Goal: Information Seeking & Learning: Understand process/instructions

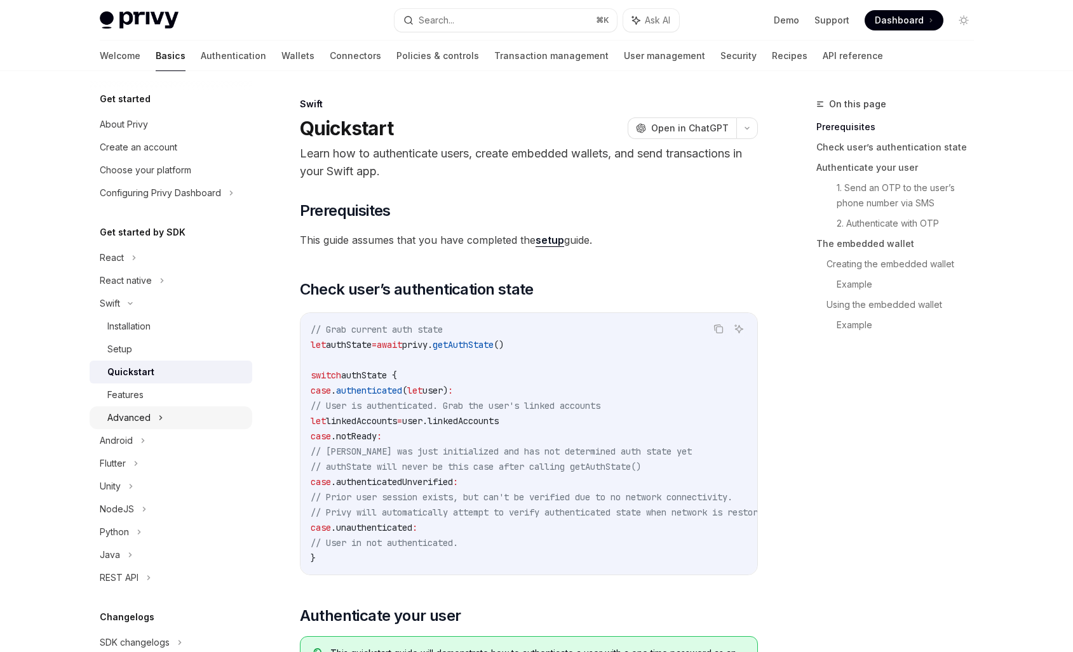
click at [128, 421] on div "Advanced" at bounding box center [128, 417] width 43 height 15
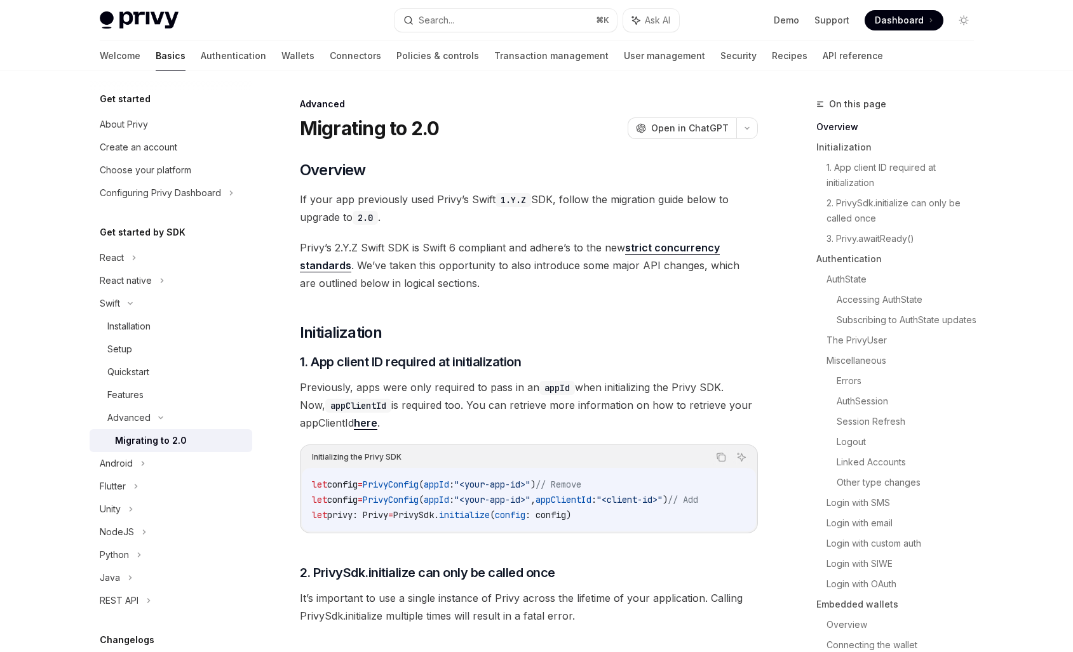
click at [151, 443] on div "Migrating to 2.0" at bounding box center [151, 440] width 72 height 15
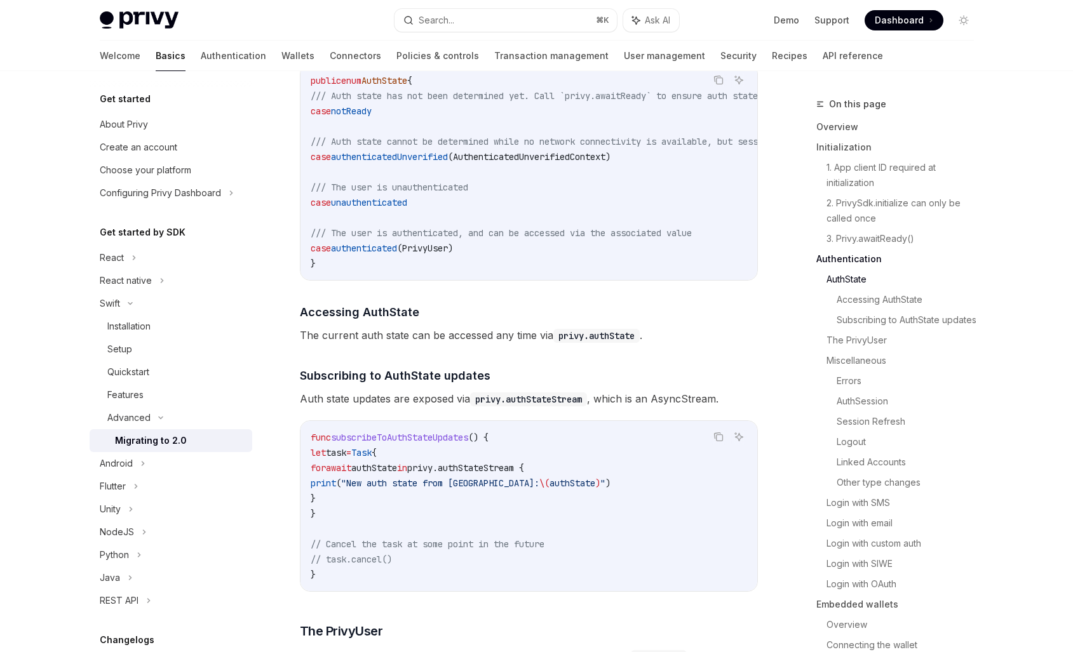
scroll to position [1239, 0]
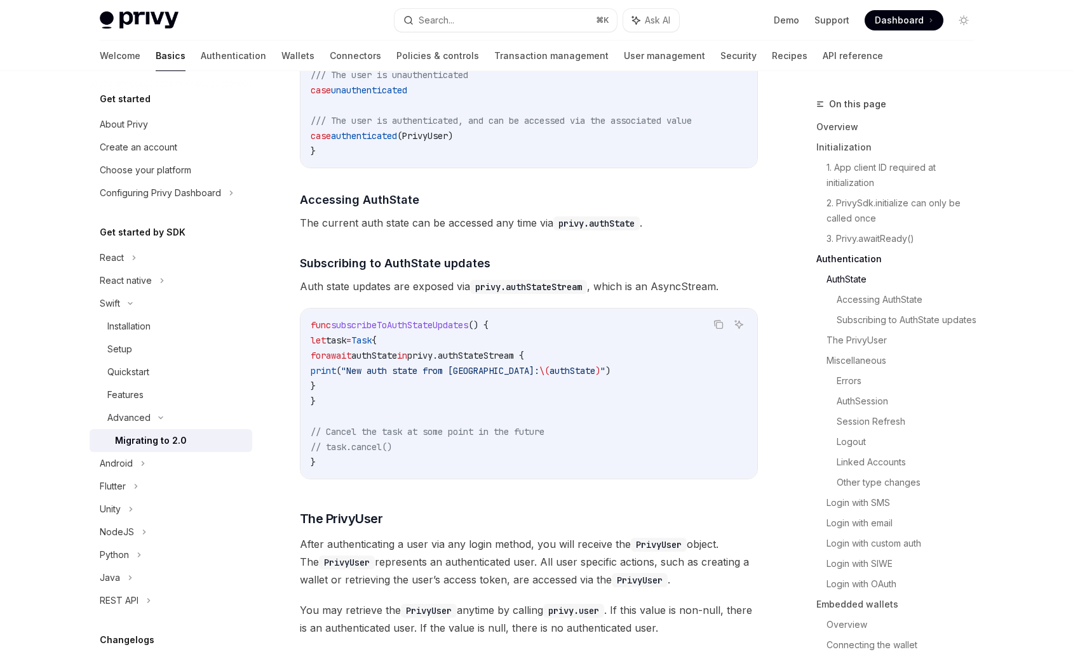
drag, startPoint x: 321, startPoint y: 349, endPoint x: 347, endPoint y: 408, distance: 64.0
click at [347, 408] on code "func subscribeToAuthStateUpdates () { let task = Task { for await authState in …" at bounding box center [529, 394] width 436 height 152
copy code "let task = Task { for await authState in privy.authStateStream { print ( "New a…"
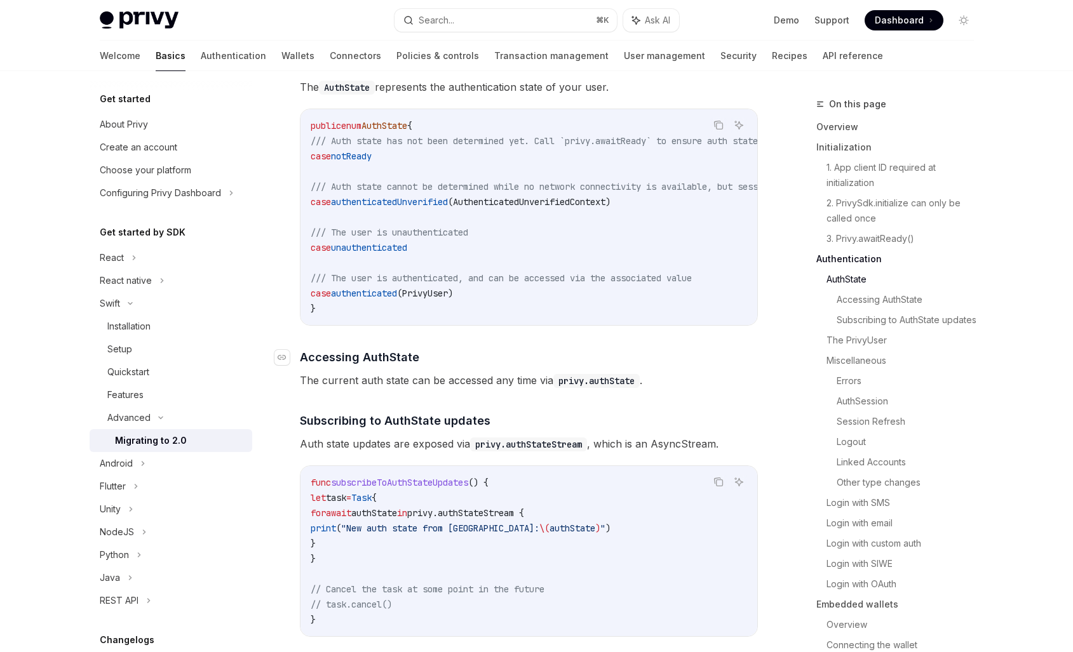
scroll to position [1077, 0]
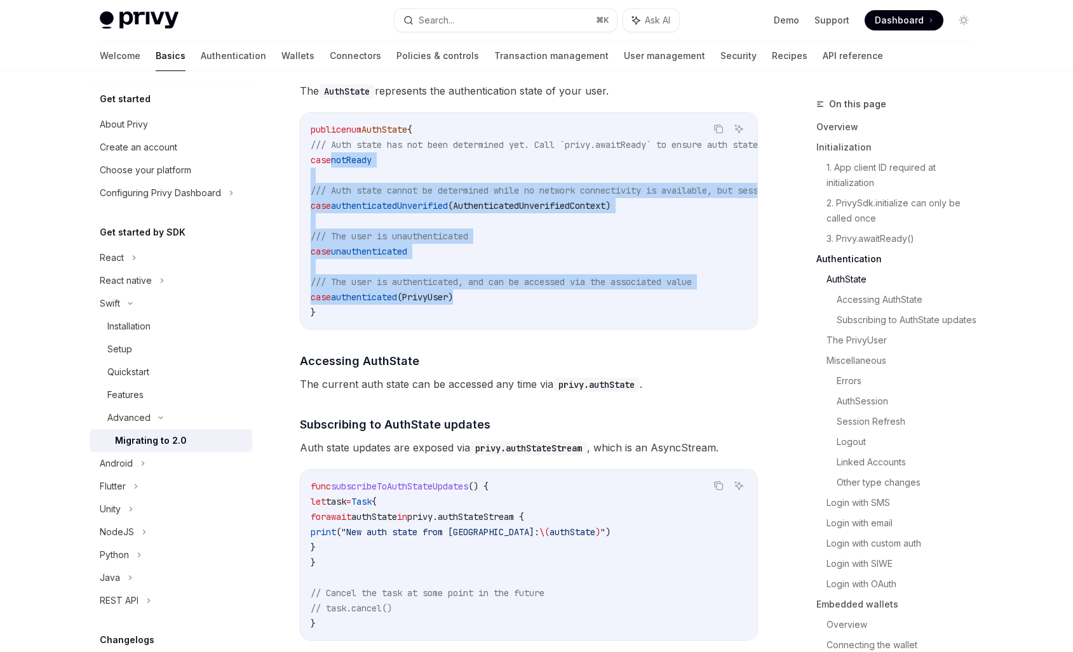
drag, startPoint x: 332, startPoint y: 166, endPoint x: 511, endPoint y: 299, distance: 222.4
click at [511, 299] on code "public enum AuthState { /// Auth state has not been determined yet. Call `privy…" at bounding box center [616, 221] width 610 height 198
copy code "case notReady /// Auth state cannot be determined while no network connectivity…"
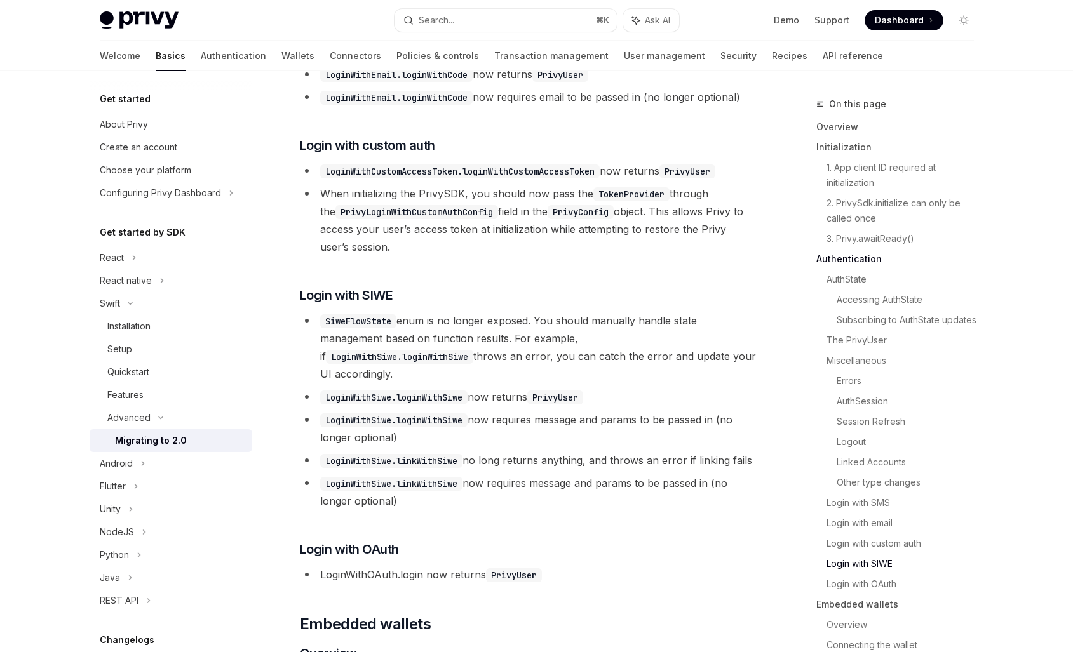
scroll to position [3076, 0]
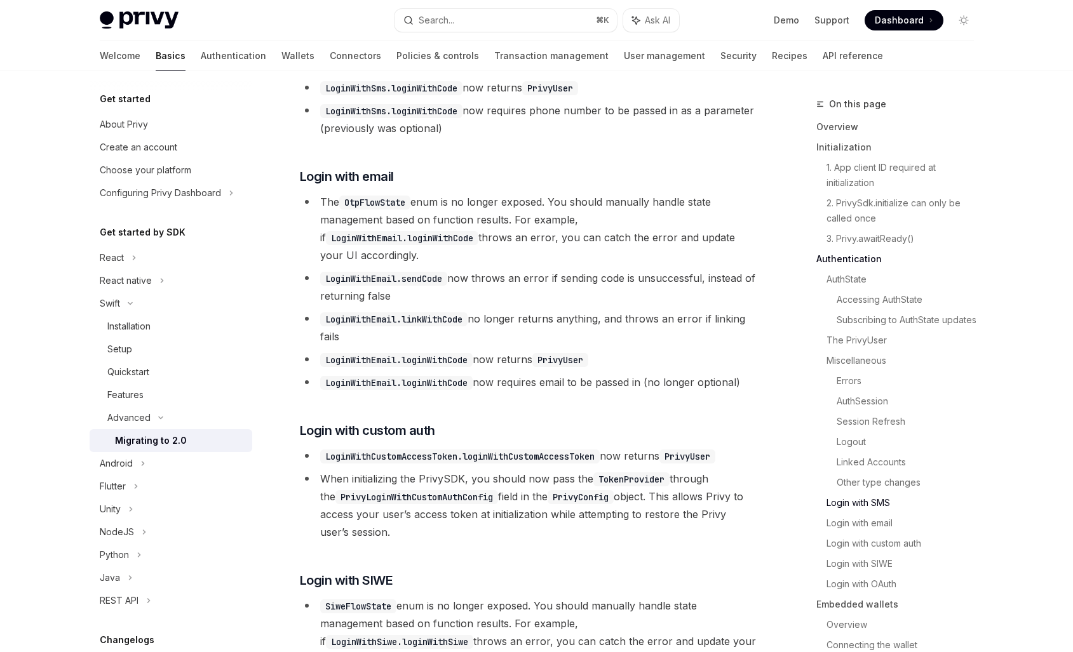
click at [377, 209] on code "OtpFlowState" at bounding box center [374, 203] width 71 height 14
copy code "OtpFlowState"
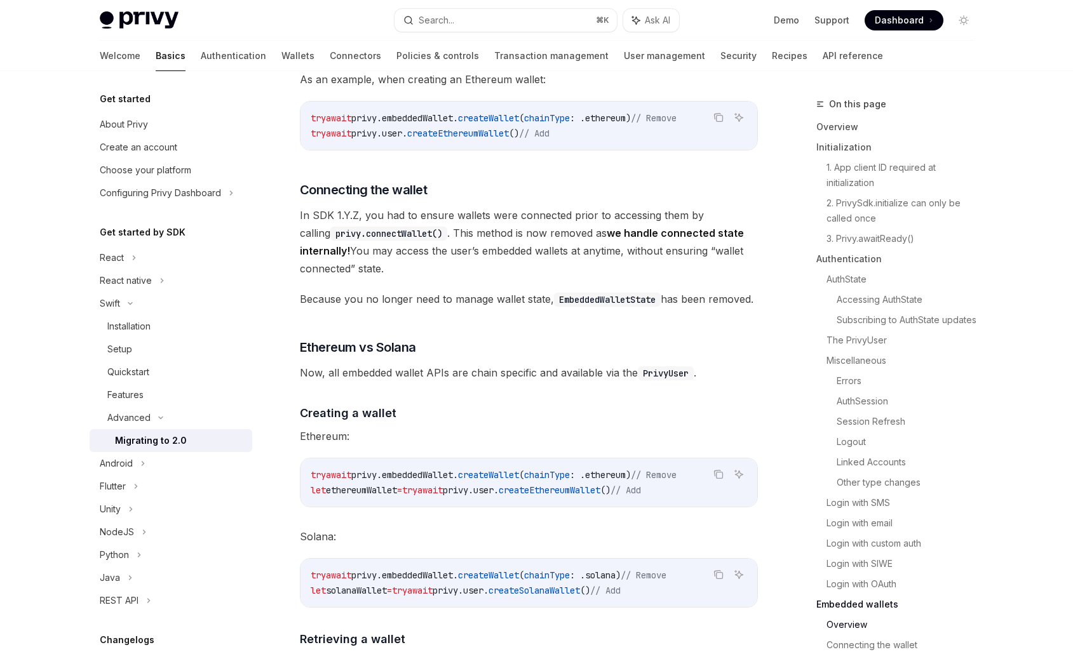
scroll to position [4053, 0]
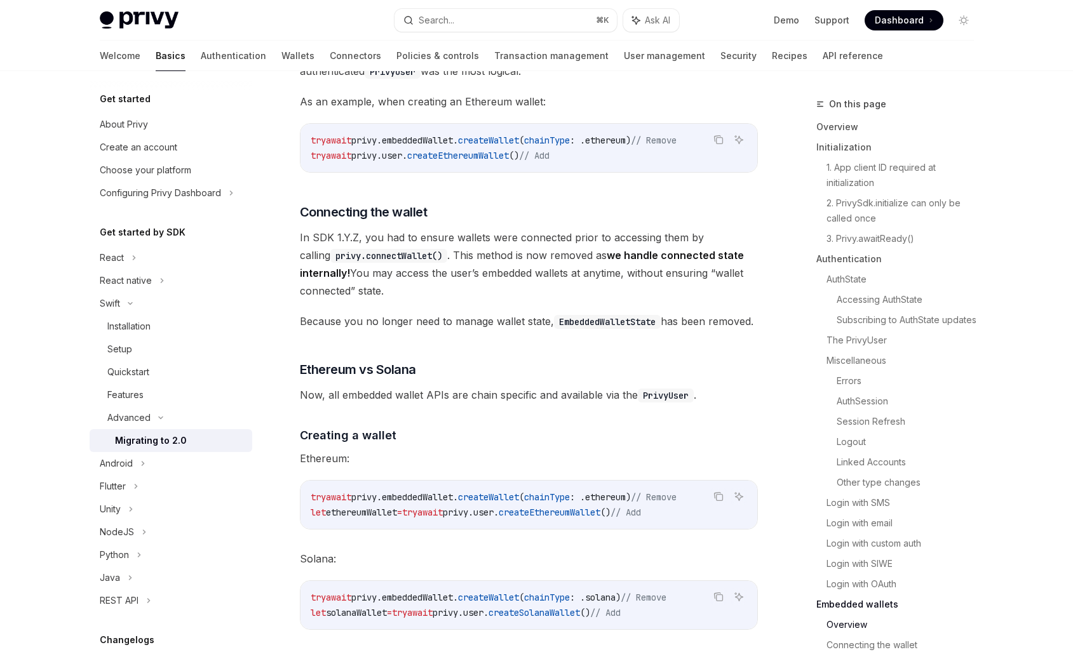
drag, startPoint x: 535, startPoint y: 274, endPoint x: 524, endPoint y: 342, distance: 68.3
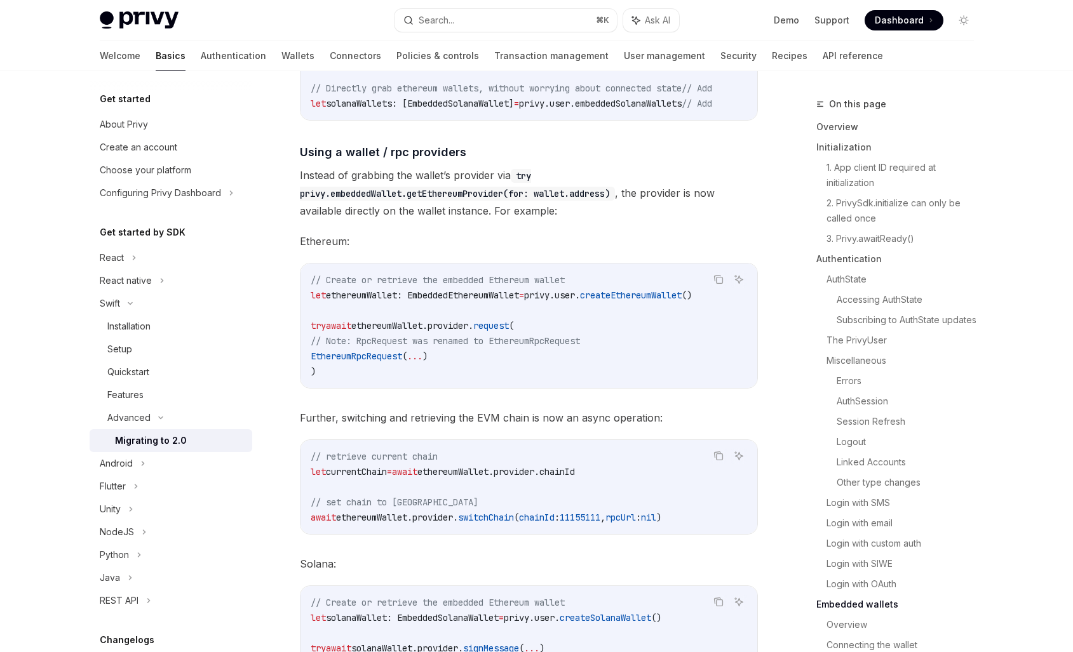
scroll to position [5154, 0]
click at [386, 356] on span "EthereumRpcRequest" at bounding box center [356, 356] width 91 height 11
copy span "EthereumRpcRequest"
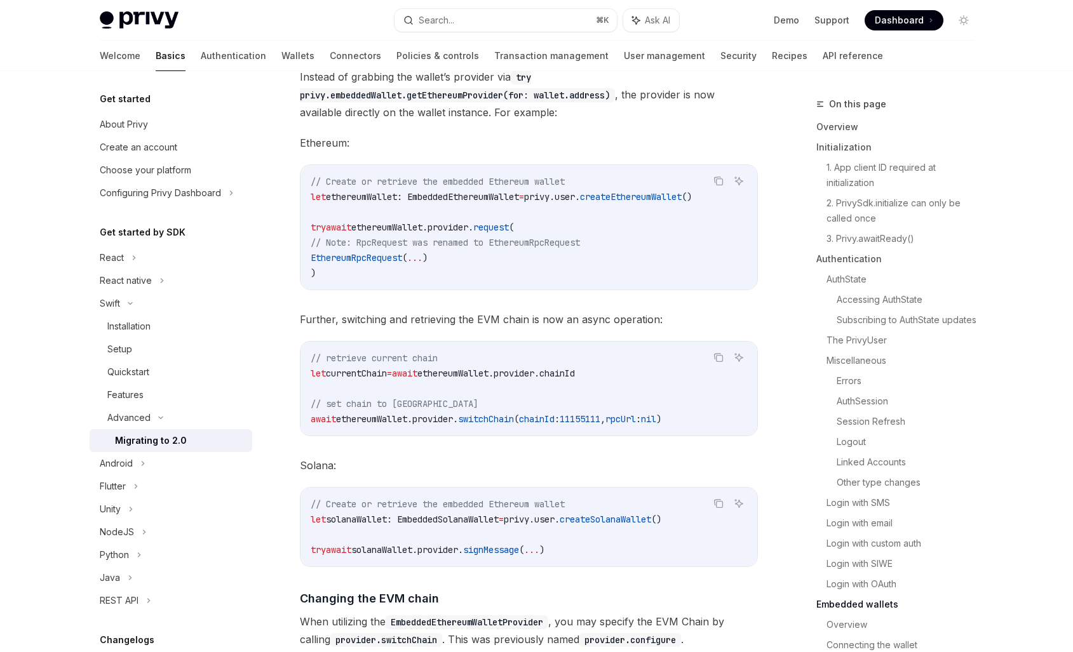
scroll to position [5257, 0]
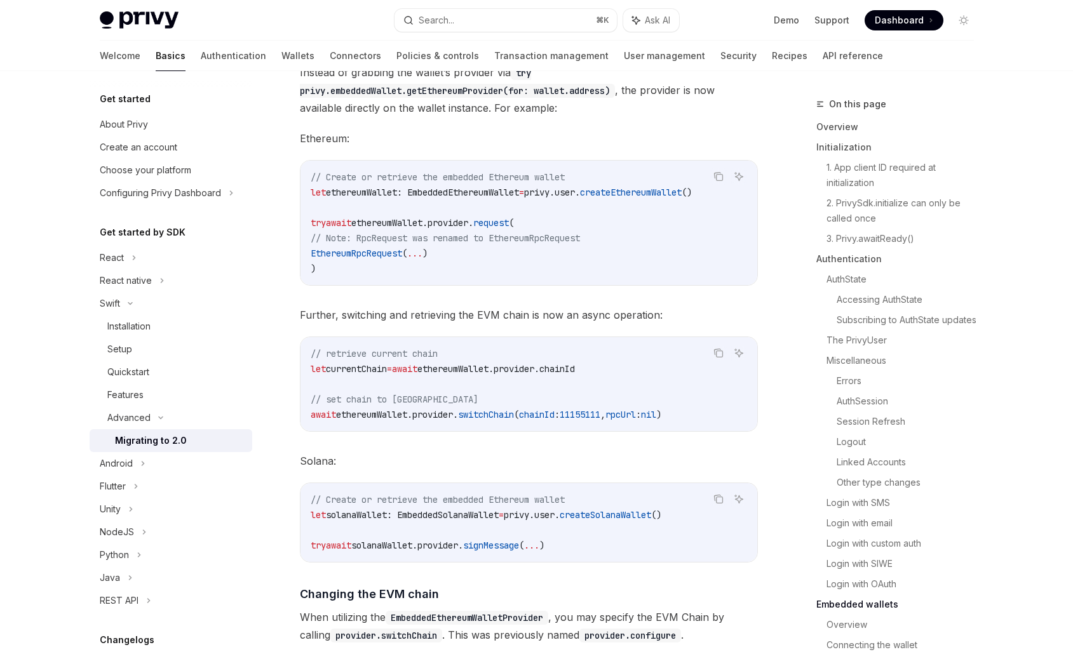
click at [262, 219] on div "Get started About Privy Create an account Choose your platform Configuring Priv…" at bounding box center [181, 361] width 183 height 581
click at [314, 144] on span "Ethereum:" at bounding box center [529, 139] width 458 height 18
click at [360, 142] on span "Ethereum:" at bounding box center [529, 139] width 458 height 18
click at [313, 142] on span "Ethereum:" at bounding box center [529, 139] width 458 height 18
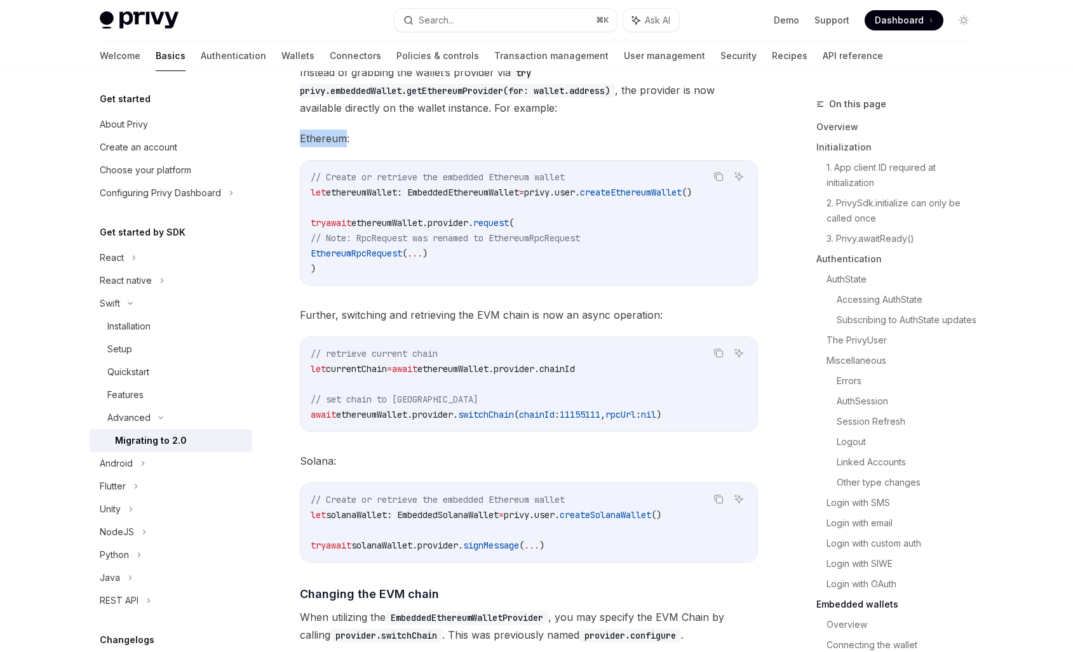
click at [313, 142] on span "Ethereum:" at bounding box center [529, 139] width 458 height 18
click at [372, 144] on span "Ethereum:" at bounding box center [529, 139] width 458 height 18
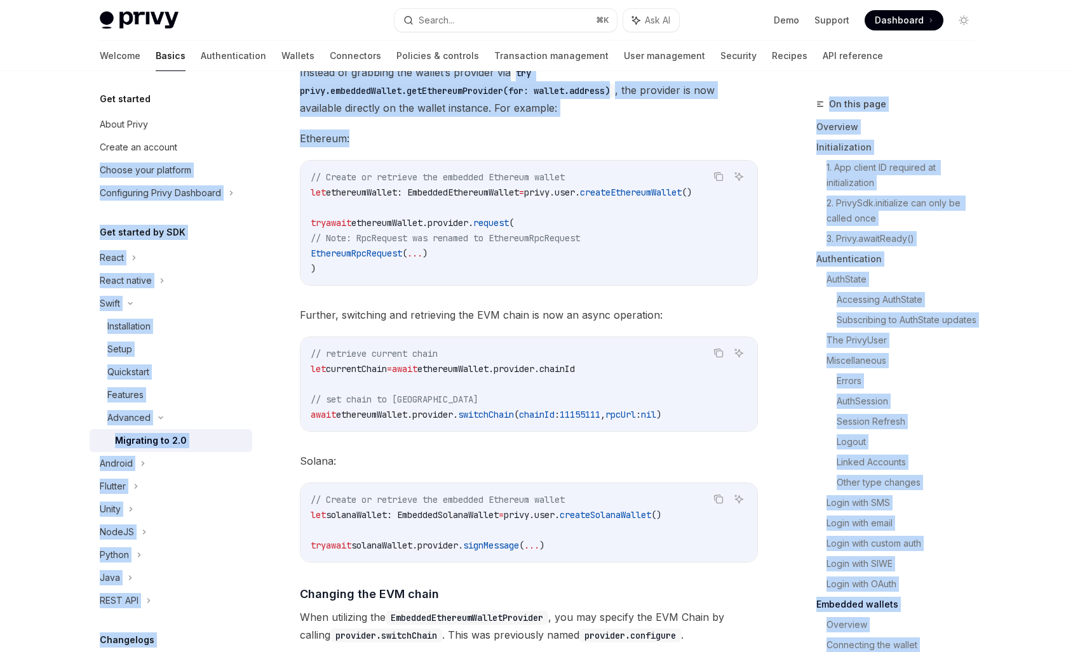
drag, startPoint x: 358, startPoint y: 144, endPoint x: 259, endPoint y: 144, distance: 98.4
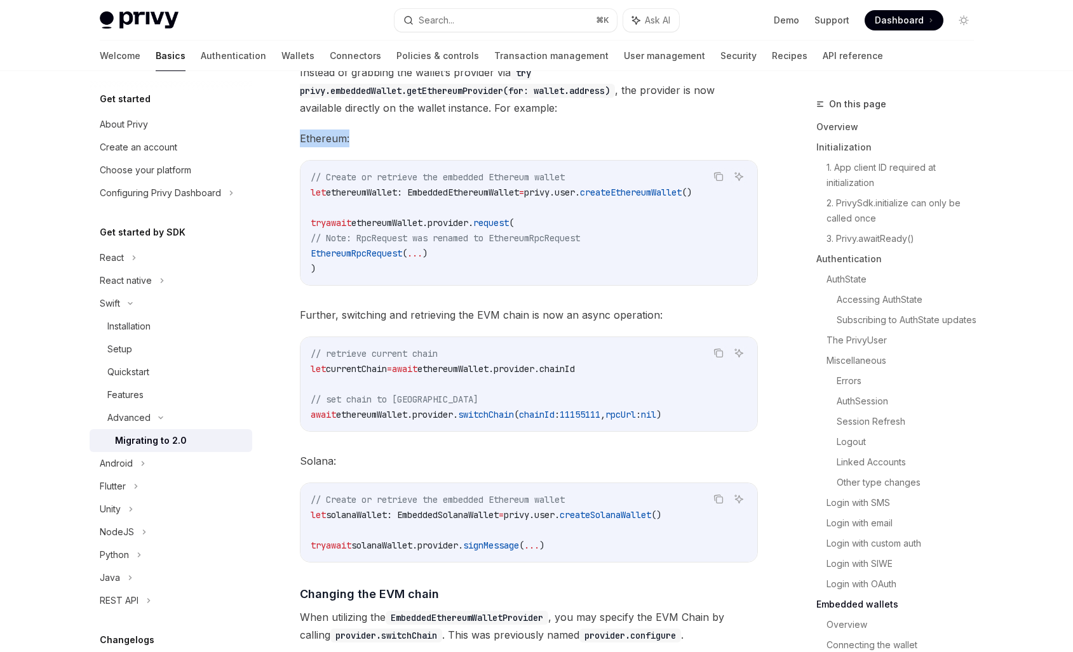
drag, startPoint x: 361, startPoint y: 138, endPoint x: 305, endPoint y: 138, distance: 56.5
click at [302, 138] on span "Ethereum:" at bounding box center [529, 139] width 458 height 18
click at [318, 139] on span "Ethereum:" at bounding box center [529, 139] width 458 height 18
click at [368, 142] on span "Ethereum:" at bounding box center [529, 139] width 458 height 18
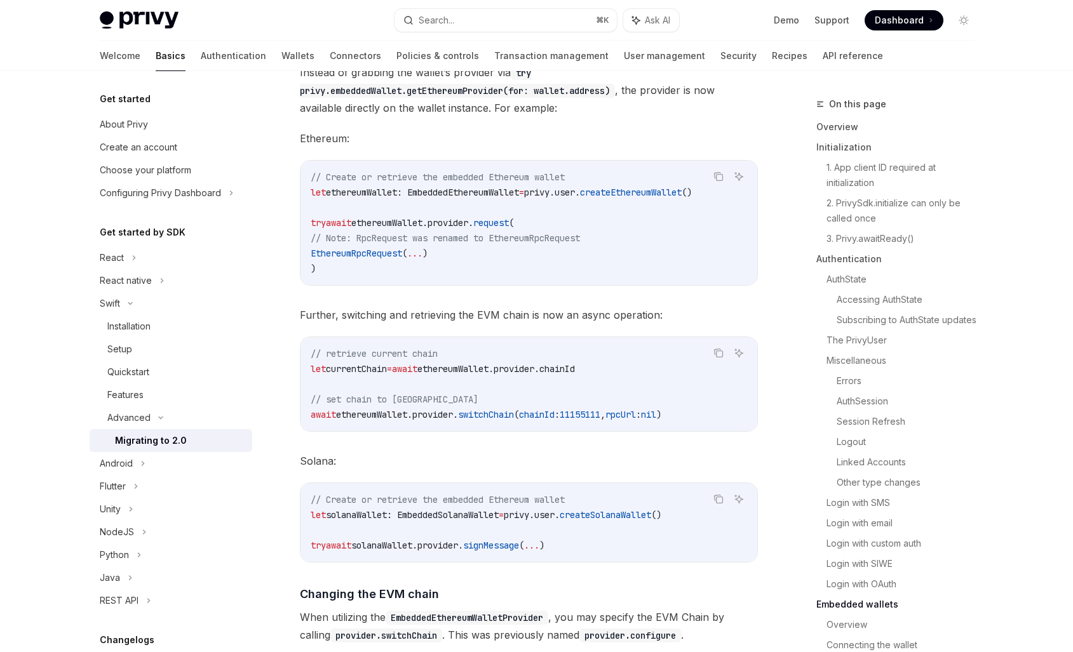
click at [312, 140] on span "Ethereum:" at bounding box center [529, 139] width 458 height 18
click at [380, 147] on span "Ethereum:" at bounding box center [529, 139] width 458 height 18
click at [344, 142] on span "Ethereum:" at bounding box center [529, 139] width 458 height 18
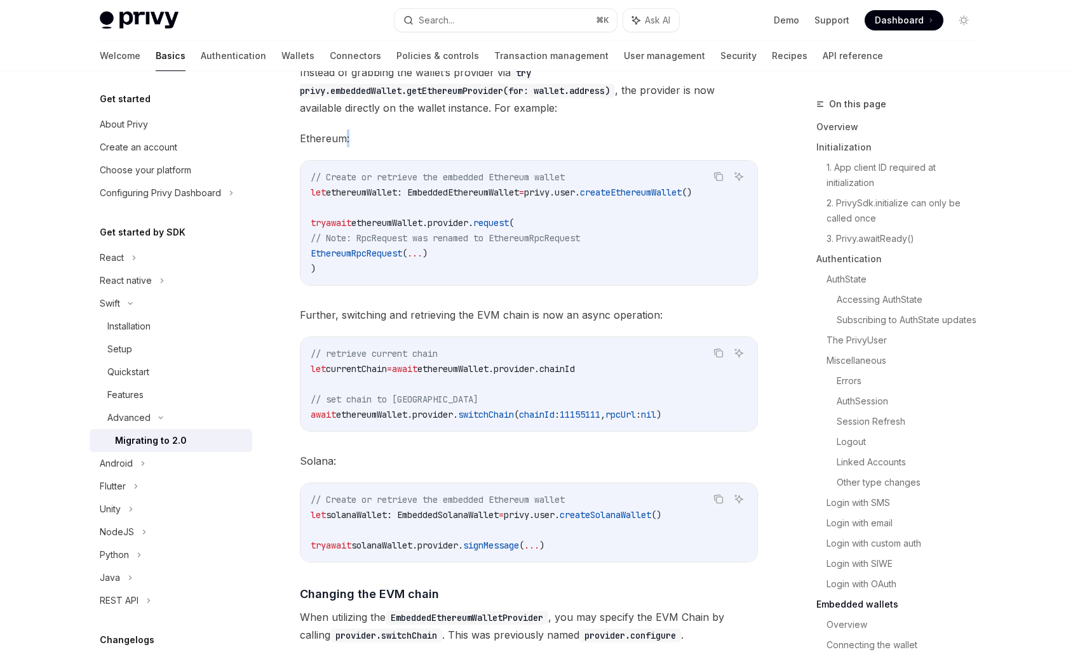
click at [344, 142] on span "Ethereum:" at bounding box center [529, 139] width 458 height 18
click at [358, 141] on span "Ethereum:" at bounding box center [529, 139] width 458 height 18
click at [326, 140] on span "Ethereum:" at bounding box center [529, 139] width 458 height 18
click at [393, 142] on span "Ethereum:" at bounding box center [529, 139] width 458 height 18
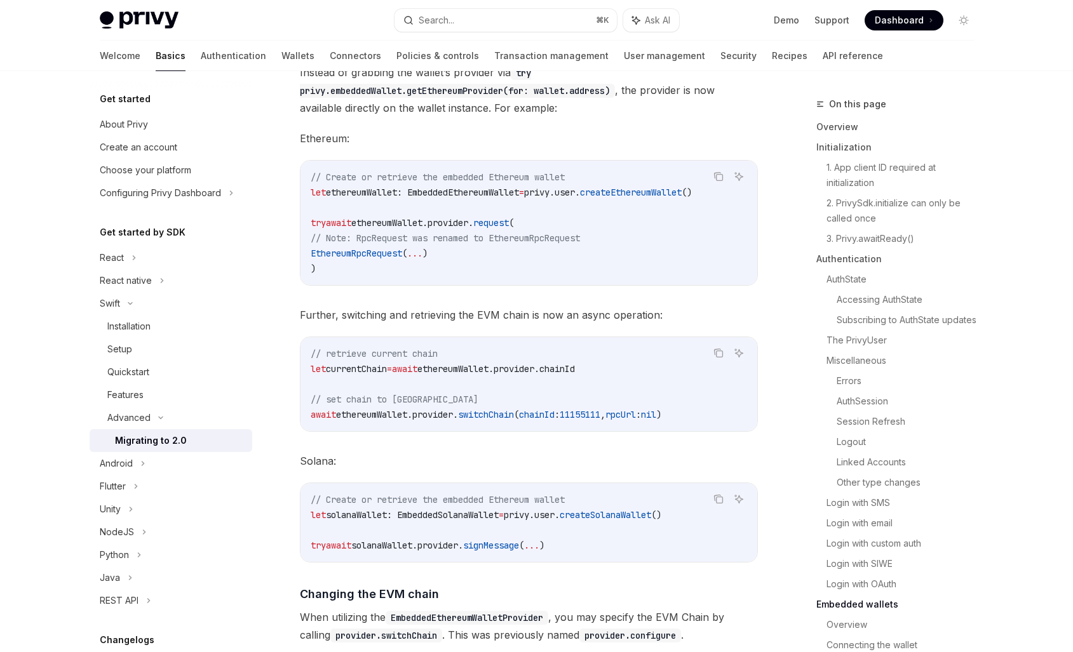
click at [365, 142] on span "Ethereum:" at bounding box center [529, 139] width 458 height 18
click at [322, 142] on span "Ethereum:" at bounding box center [529, 139] width 458 height 18
click at [387, 141] on span "Ethereum:" at bounding box center [529, 139] width 458 height 18
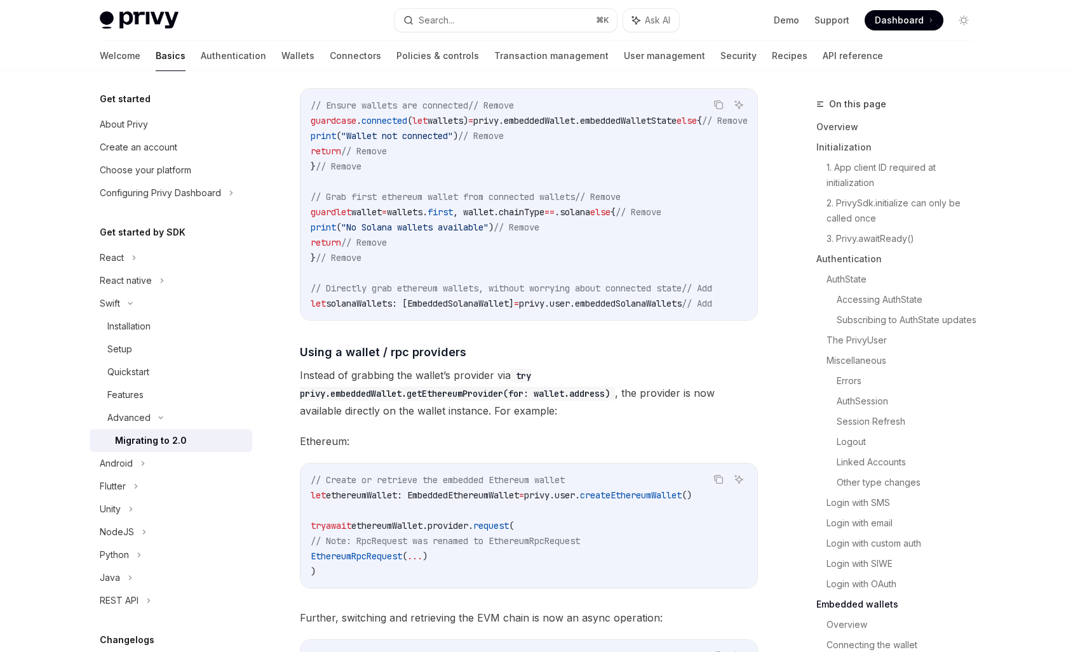
scroll to position [5440, 0]
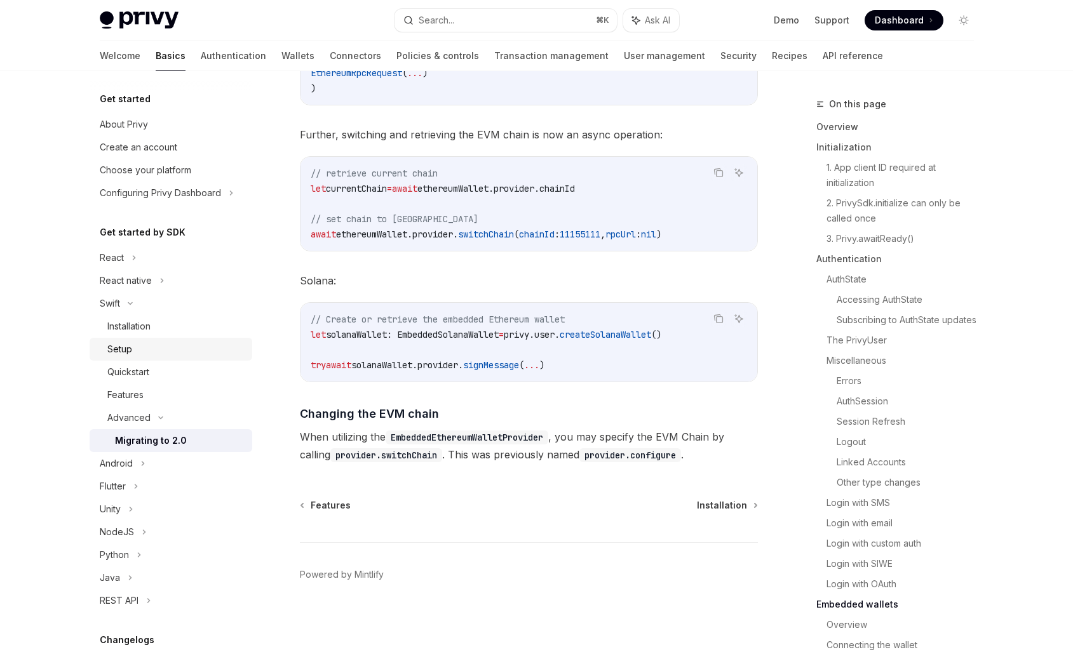
click at [123, 346] on div "Setup" at bounding box center [119, 349] width 25 height 15
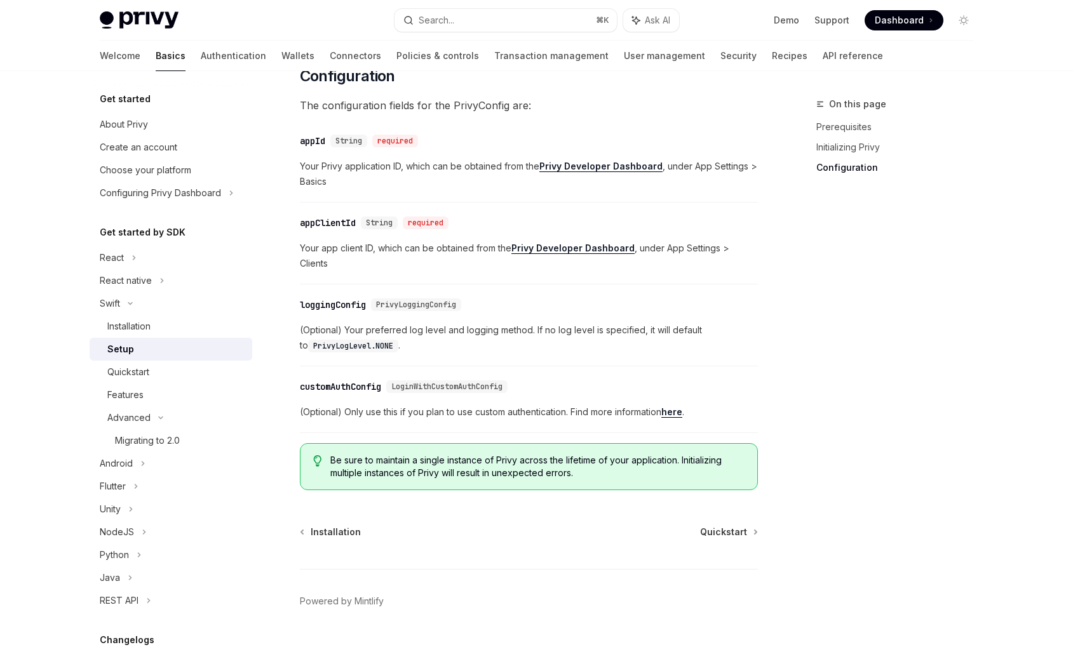
scroll to position [595, 0]
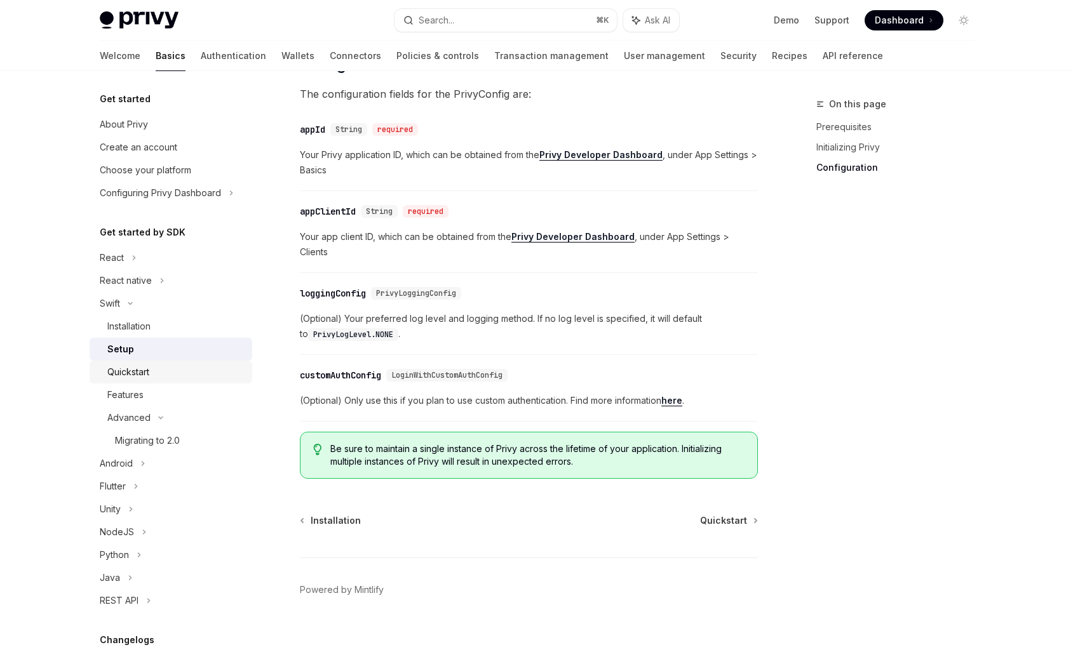
click at [182, 362] on link "Quickstart" at bounding box center [171, 372] width 163 height 23
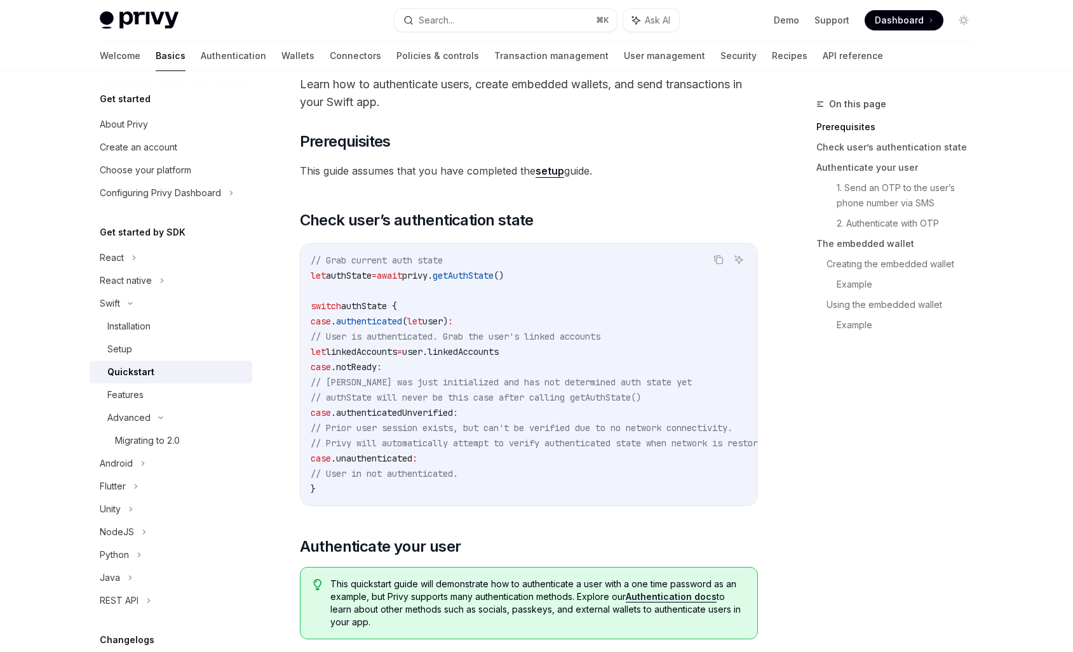
scroll to position [65, 0]
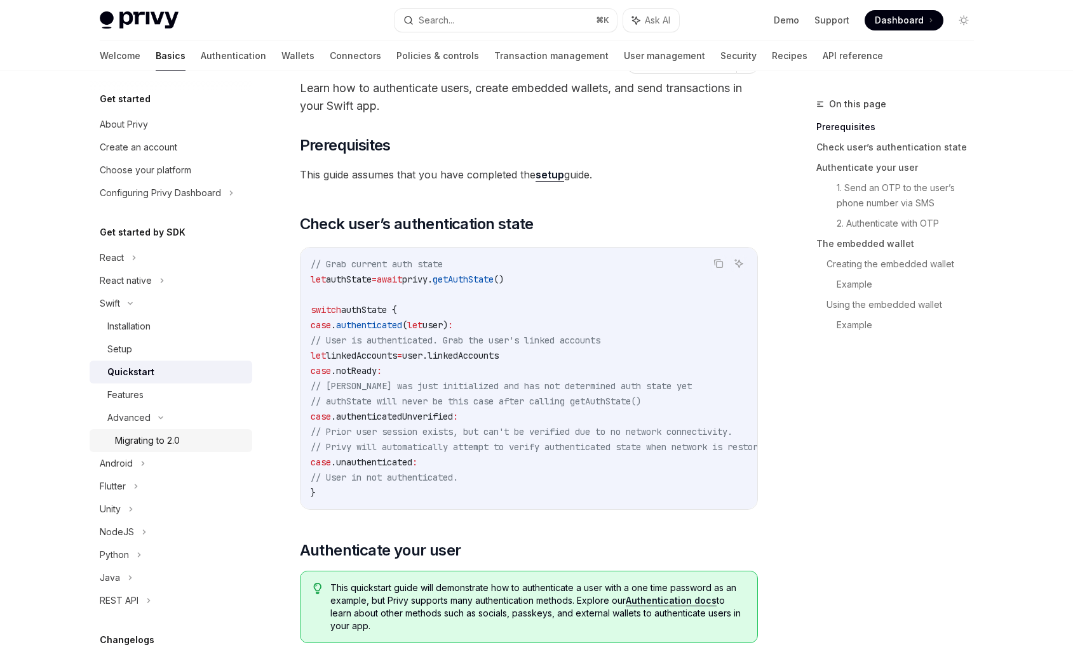
click at [135, 437] on div "Migrating to 2.0" at bounding box center [147, 440] width 65 height 15
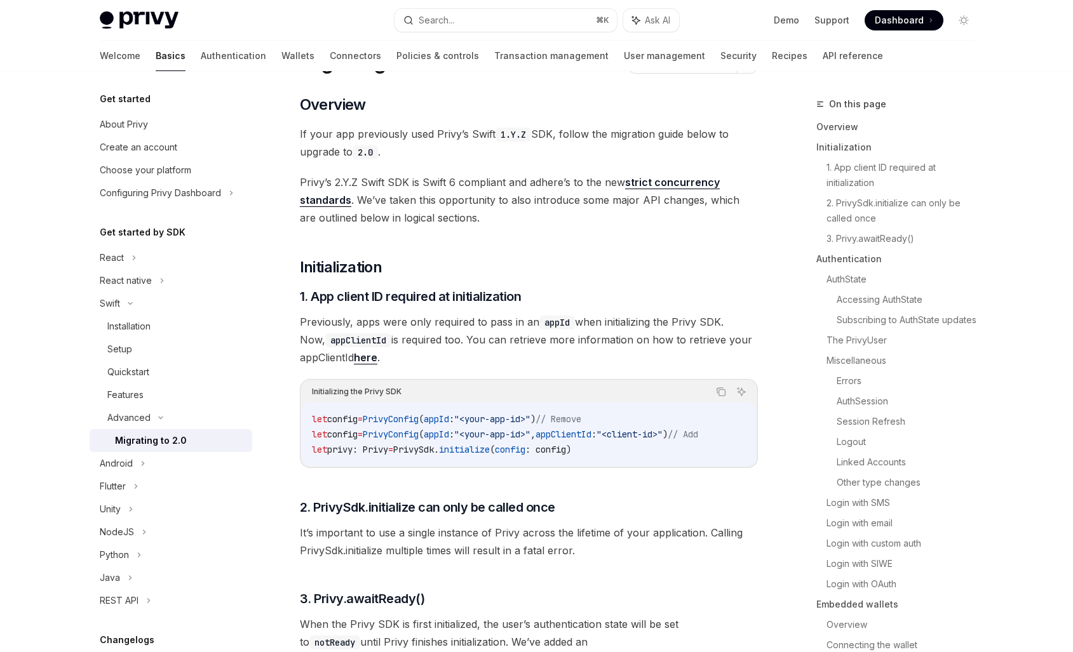
type textarea "*"
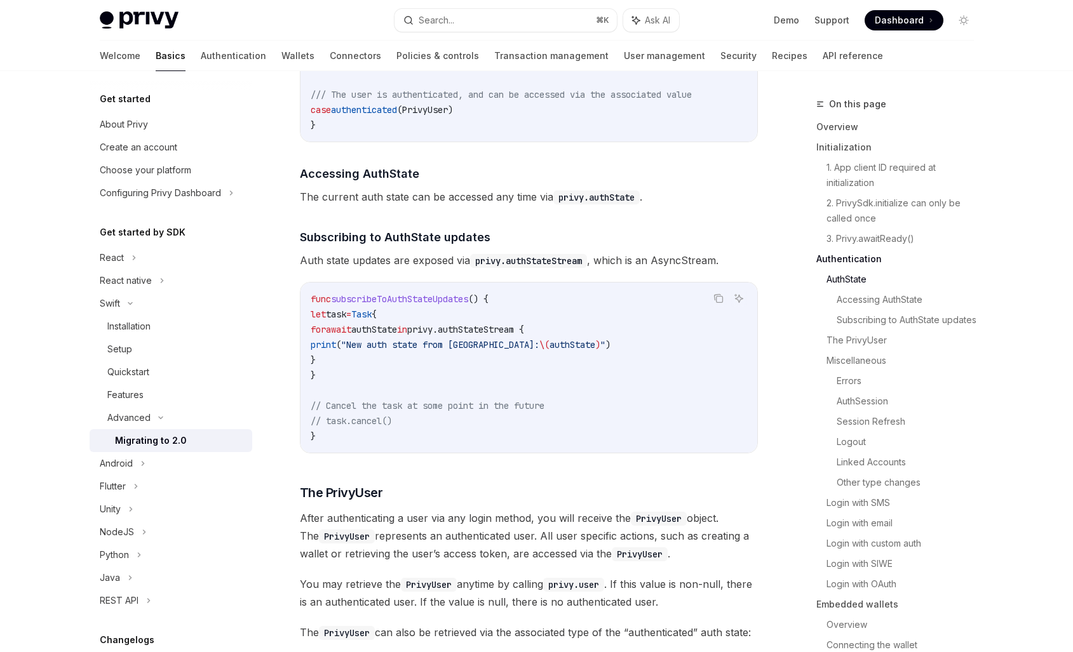
scroll to position [1267, 0]
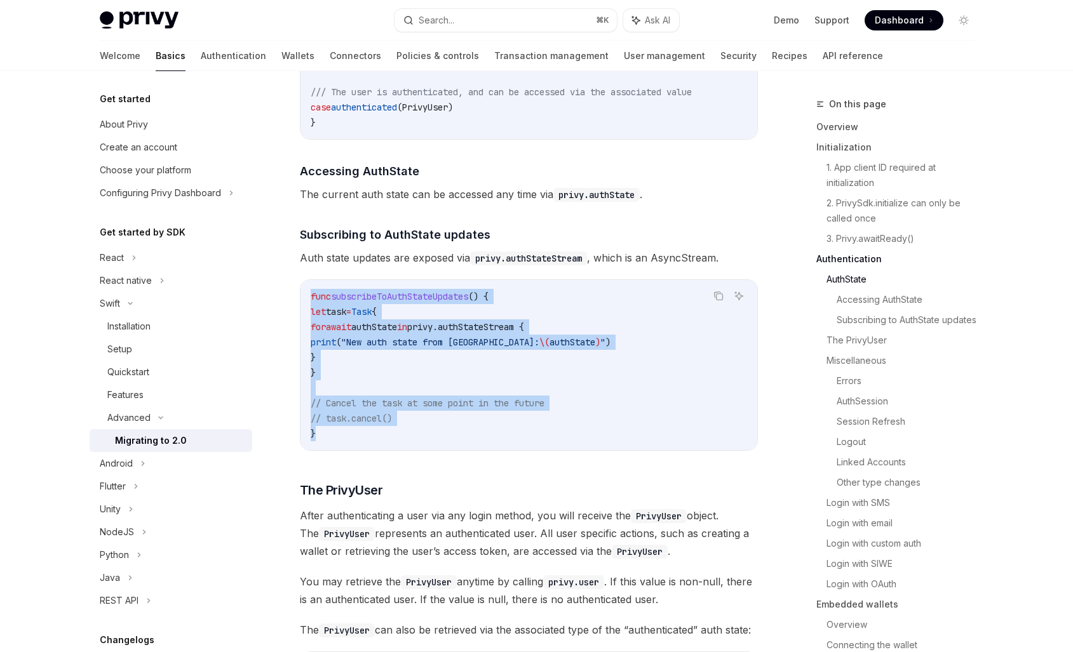
drag, startPoint x: 306, startPoint y: 296, endPoint x: 363, endPoint y: 437, distance: 151.9
click at [363, 438] on div "func subscribeToAuthStateUpdates () { let task = Task { for await authState in …" at bounding box center [528, 365] width 457 height 170
copy code "func subscribeToAuthStateUpdates () { let task = Task { for await authState in …"
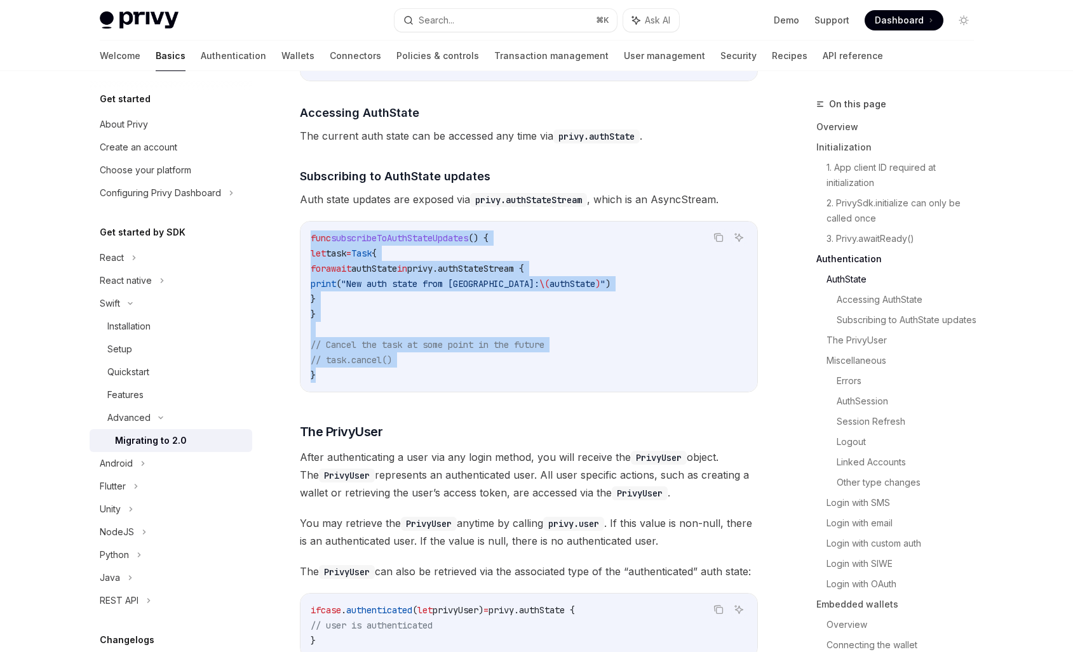
scroll to position [1326, 0]
